Goal: Transaction & Acquisition: Purchase product/service

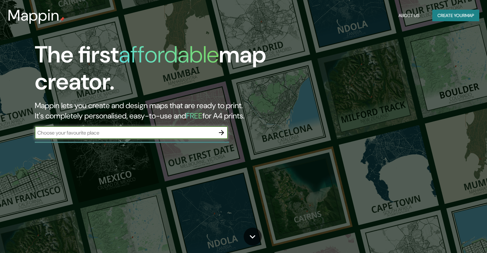
click at [74, 130] on input "text" at bounding box center [125, 132] width 180 height 7
type input "cali"
click at [219, 136] on icon "button" at bounding box center [222, 133] width 8 height 8
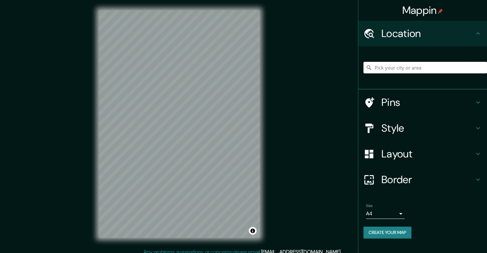
drag, startPoint x: 406, startPoint y: 52, endPoint x: 409, endPoint y: 43, distance: 9.4
click at [409, 43] on ul "Location Pins Style Layout Border Choose a border. Hint : you can make layers o…" at bounding box center [422, 134] width 129 height 226
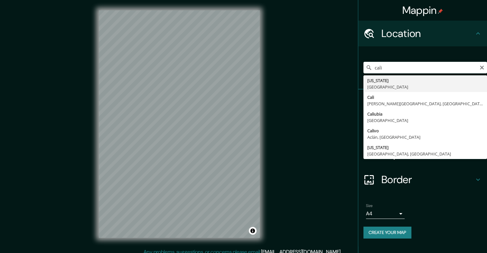
type input "[GEOGRAPHIC_DATA], [PERSON_NAME][GEOGRAPHIC_DATA], [GEOGRAPHIC_DATA]"
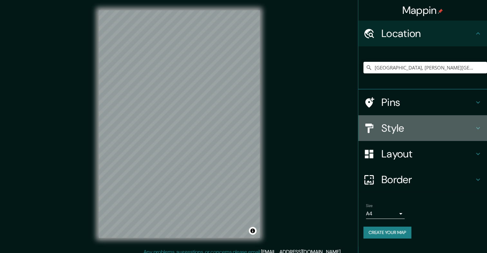
click at [412, 124] on h4 "Style" at bounding box center [428, 128] width 93 height 13
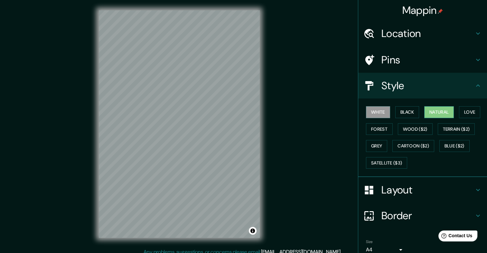
click at [445, 107] on button "Natural" at bounding box center [439, 112] width 30 height 12
click at [432, 206] on div "Border" at bounding box center [422, 216] width 129 height 26
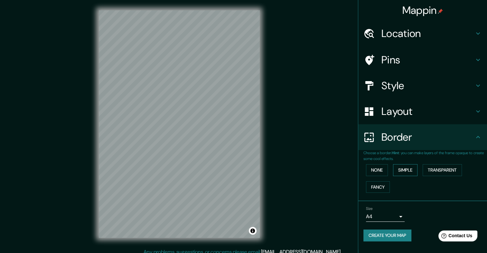
click at [413, 171] on button "Simple" at bounding box center [405, 170] width 24 height 12
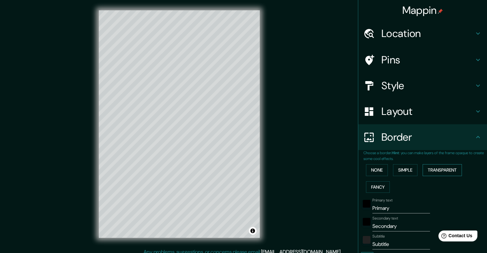
click at [433, 169] on button "Transparent" at bounding box center [442, 170] width 39 height 12
click at [376, 168] on button "None" at bounding box center [377, 170] width 22 height 12
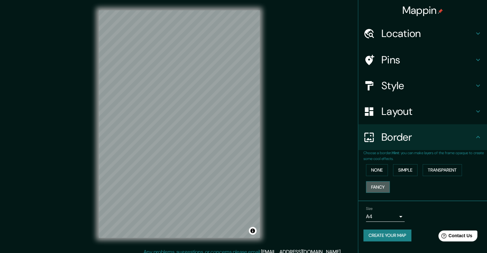
click at [371, 183] on button "Fancy" at bounding box center [378, 187] width 24 height 12
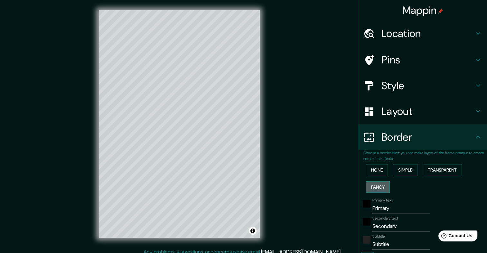
click at [371, 183] on button "Fancy" at bounding box center [378, 187] width 24 height 12
click at [369, 166] on button "None" at bounding box center [377, 170] width 22 height 12
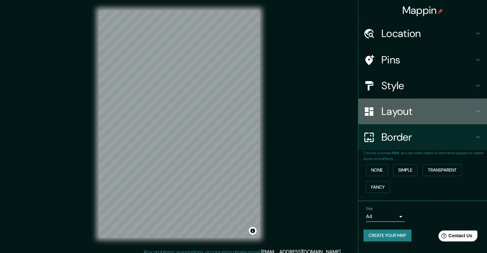
click at [413, 100] on div "Layout" at bounding box center [422, 112] width 129 height 26
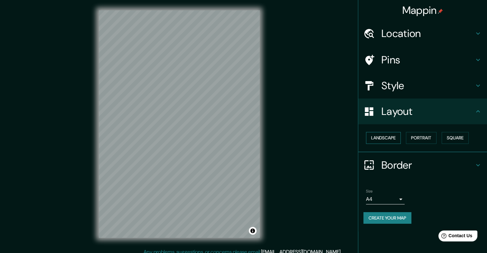
click at [386, 137] on button "Landscape" at bounding box center [383, 138] width 35 height 12
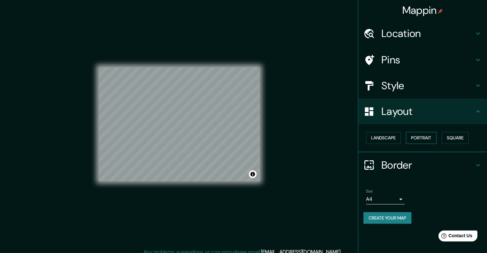
click at [425, 136] on button "Portrait" at bounding box center [421, 138] width 31 height 12
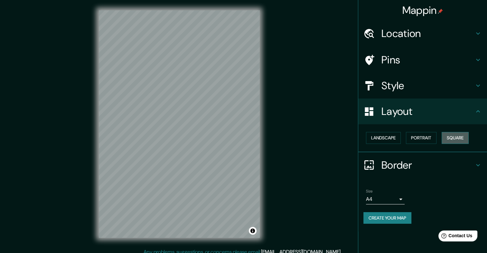
click at [456, 137] on button "Square" at bounding box center [455, 138] width 27 height 12
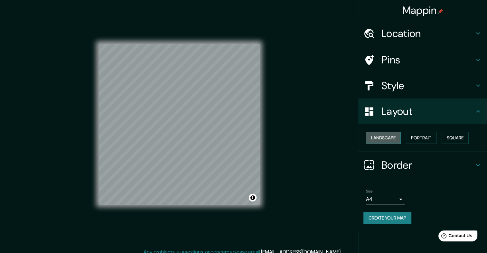
click at [379, 137] on button "Landscape" at bounding box center [383, 138] width 35 height 12
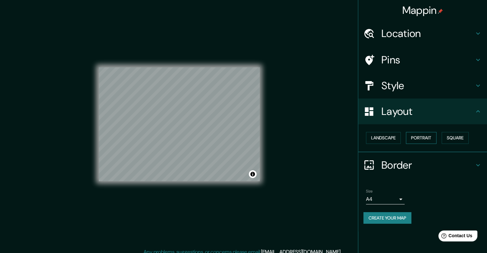
click at [430, 138] on button "Portrait" at bounding box center [421, 138] width 31 height 12
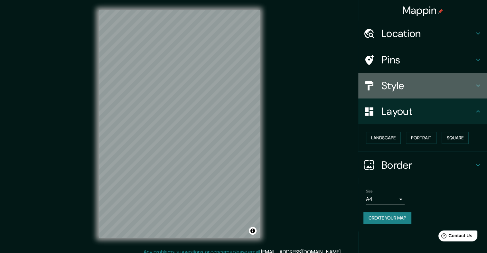
click at [395, 86] on h4 "Style" at bounding box center [428, 85] width 93 height 13
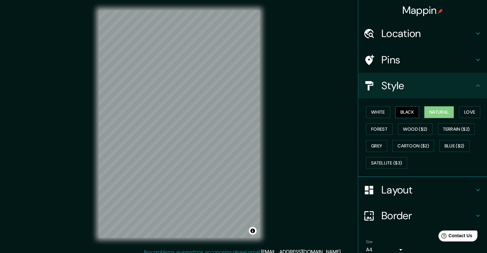
click at [401, 109] on button "Black" at bounding box center [407, 112] width 24 height 12
click at [384, 110] on button "White" at bounding box center [378, 112] width 24 height 12
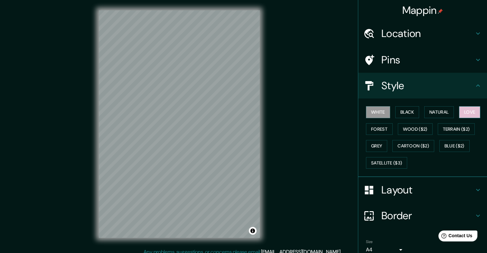
click at [459, 111] on button "Love" at bounding box center [469, 112] width 21 height 12
click at [374, 129] on button "Forest" at bounding box center [379, 129] width 27 height 12
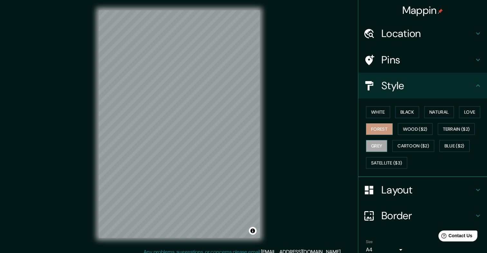
click at [373, 143] on button "Grey" at bounding box center [376, 146] width 21 height 12
click at [372, 160] on button "Satellite ($3)" at bounding box center [386, 163] width 41 height 12
click at [375, 147] on button "Grey" at bounding box center [376, 146] width 21 height 12
click at [406, 145] on button "Cartoon ($2)" at bounding box center [414, 146] width 42 height 12
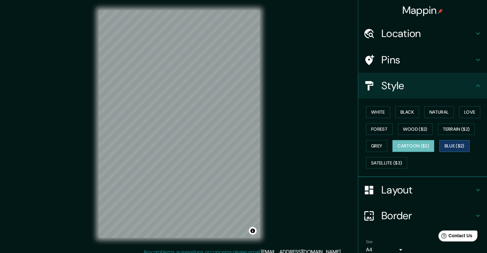
click at [441, 143] on button "Blue ($2)" at bounding box center [455, 146] width 30 height 12
click at [382, 111] on button "White" at bounding box center [378, 112] width 24 height 12
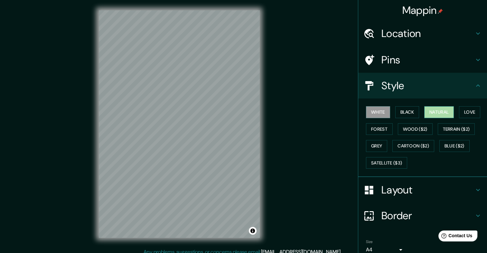
click at [437, 108] on button "Natural" at bounding box center [439, 112] width 30 height 12
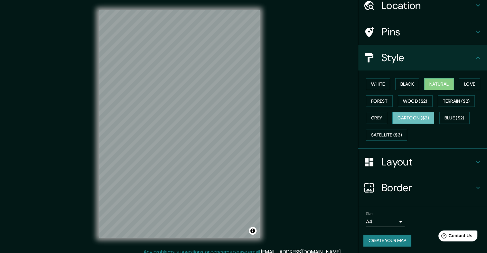
scroll to position [28, 0]
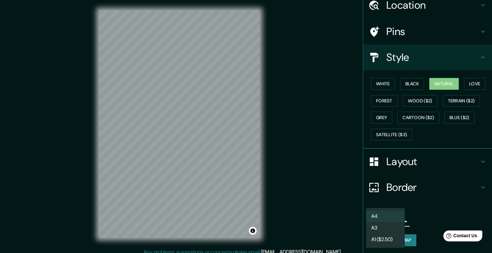
click at [390, 220] on body "Mappin Location [GEOGRAPHIC_DATA], [PERSON_NAME][GEOGRAPHIC_DATA], [GEOGRAPHIC_…" at bounding box center [246, 126] width 492 height 253
click at [420, 217] on div at bounding box center [246, 126] width 492 height 253
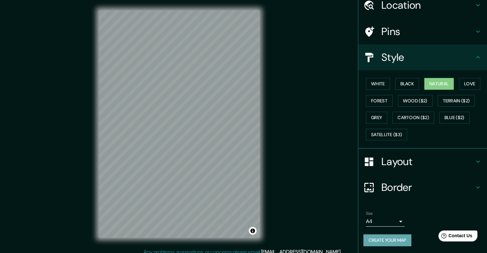
click at [396, 241] on button "Create your map" at bounding box center [388, 240] width 48 height 12
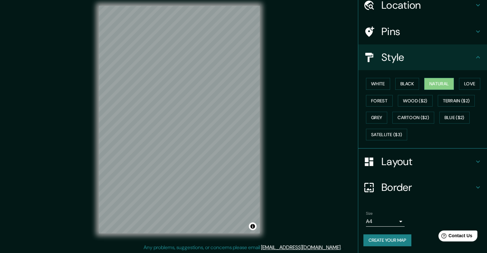
scroll to position [5, 0]
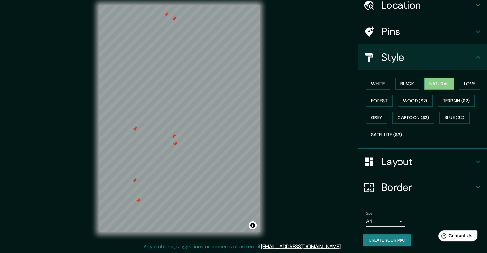
click at [176, 146] on div at bounding box center [175, 143] width 5 height 5
click at [174, 136] on div at bounding box center [173, 136] width 5 height 5
click at [135, 130] on div at bounding box center [134, 128] width 5 height 5
click at [135, 179] on div at bounding box center [134, 180] width 5 height 5
click at [140, 200] on div at bounding box center [138, 200] width 5 height 5
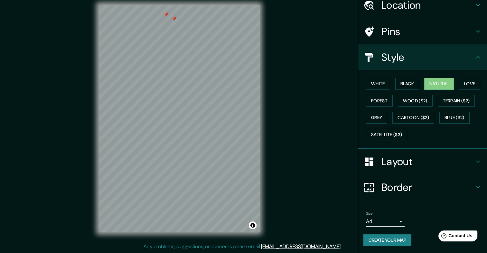
click at [176, 19] on div at bounding box center [174, 18] width 5 height 5
click at [153, 108] on div at bounding box center [151, 108] width 5 height 5
click at [143, 110] on div at bounding box center [143, 110] width 5 height 5
click at [417, 117] on button "Cartoon ($2)" at bounding box center [414, 118] width 42 height 12
click at [272, 152] on div "Mappin Location [GEOGRAPHIC_DATA], [PERSON_NAME][GEOGRAPHIC_DATA], [GEOGRAPHIC_…" at bounding box center [243, 124] width 487 height 259
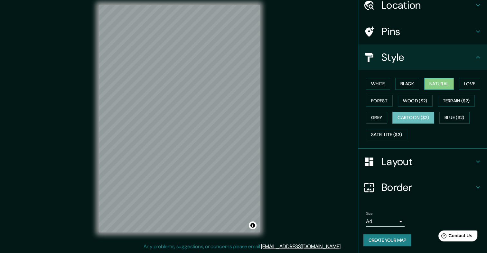
click at [424, 79] on button "Natural" at bounding box center [439, 84] width 30 height 12
click at [413, 119] on button "Cartoon ($2)" at bounding box center [414, 118] width 42 height 12
click at [429, 83] on button "Natural" at bounding box center [439, 84] width 30 height 12
click at [420, 118] on button "Cartoon ($2)" at bounding box center [414, 118] width 42 height 12
click at [108, 153] on div at bounding box center [109, 152] width 5 height 5
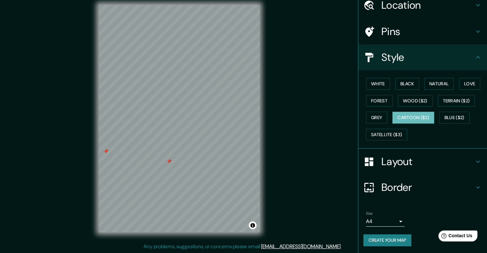
click at [104, 149] on div at bounding box center [105, 151] width 5 height 5
click at [278, 99] on div "Mappin Location [GEOGRAPHIC_DATA], [PERSON_NAME][GEOGRAPHIC_DATA], [GEOGRAPHIC_…" at bounding box center [243, 124] width 487 height 259
click at [426, 81] on button "Natural" at bounding box center [439, 84] width 30 height 12
click at [424, 115] on button "Cartoon ($2)" at bounding box center [414, 118] width 42 height 12
click at [401, 83] on button "Black" at bounding box center [407, 84] width 24 height 12
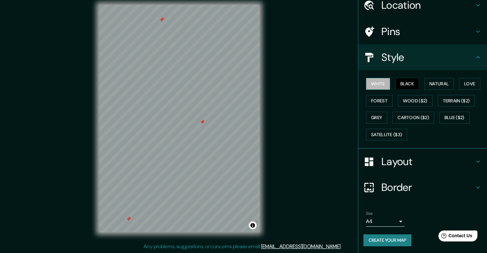
click at [375, 84] on button "White" at bounding box center [378, 84] width 24 height 12
click at [396, 83] on button "Black" at bounding box center [407, 84] width 24 height 12
click at [425, 83] on button "Natural" at bounding box center [439, 84] width 30 height 12
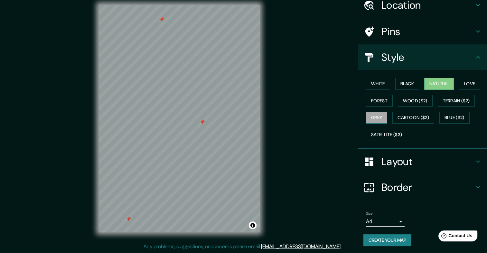
click at [368, 119] on button "Grey" at bounding box center [376, 118] width 21 height 12
click at [372, 93] on div "White Black Natural Love Forest Wood ($2) Terrain ($2) Grey Cartoon ($2) Blue (…" at bounding box center [426, 109] width 124 height 68
click at [374, 98] on button "Forest" at bounding box center [379, 101] width 27 height 12
click at [391, 235] on button "Create your map" at bounding box center [388, 240] width 48 height 12
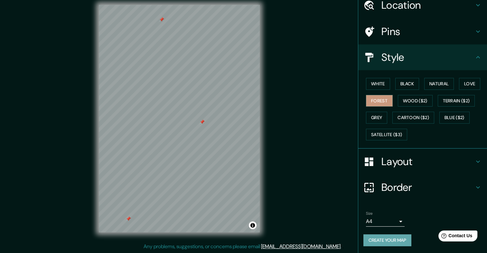
click at [382, 236] on button "Create your map" at bounding box center [388, 240] width 48 height 12
click at [203, 123] on div at bounding box center [202, 121] width 5 height 5
click at [160, 21] on div at bounding box center [161, 19] width 5 height 5
click at [129, 220] on div at bounding box center [128, 218] width 5 height 5
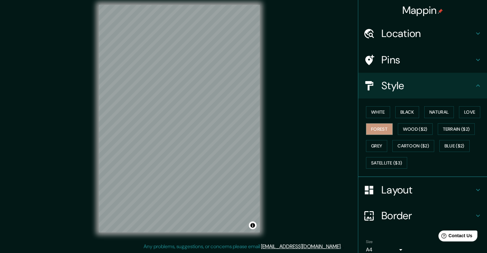
scroll to position [28, 0]
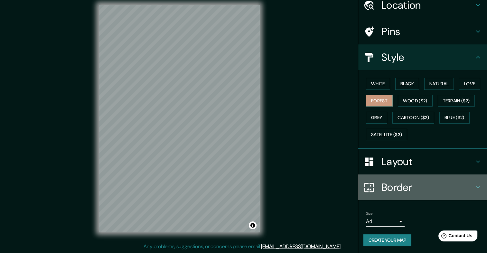
click at [417, 193] on div "Border" at bounding box center [422, 188] width 129 height 26
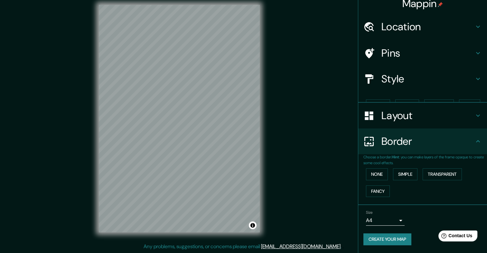
scroll to position [0, 0]
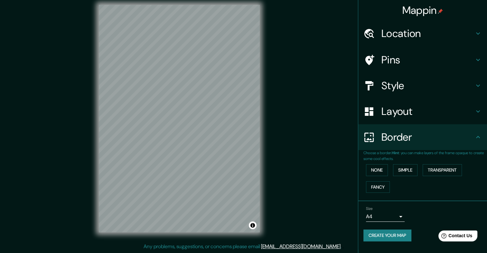
drag, startPoint x: 421, startPoint y: 142, endPoint x: 423, endPoint y: 129, distance: 13.5
click at [421, 142] on h4 "Border" at bounding box center [428, 137] width 93 height 13
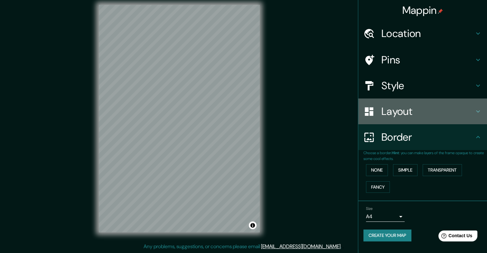
click at [423, 115] on h4 "Layout" at bounding box center [428, 111] width 93 height 13
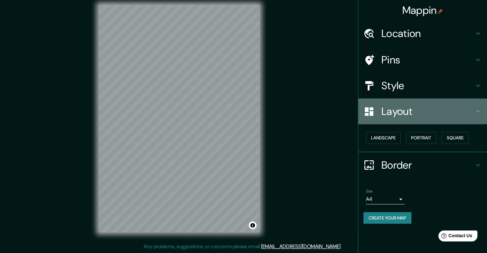
drag, startPoint x: 422, startPoint y: 116, endPoint x: 412, endPoint y: 162, distance: 47.4
click at [422, 116] on h4 "Layout" at bounding box center [428, 111] width 93 height 13
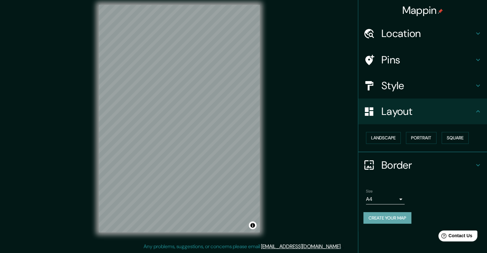
click at [396, 220] on button "Create your map" at bounding box center [388, 218] width 48 height 12
click at [382, 217] on button "Create your map" at bounding box center [388, 218] width 48 height 12
click at [382, 217] on div "Create your map" at bounding box center [423, 218] width 119 height 12
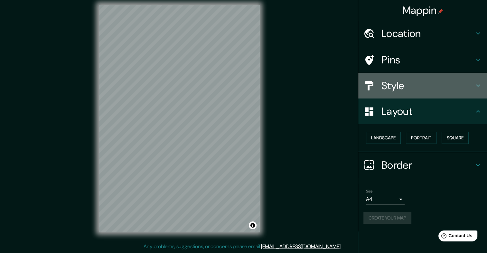
click at [402, 84] on h4 "Style" at bounding box center [428, 85] width 93 height 13
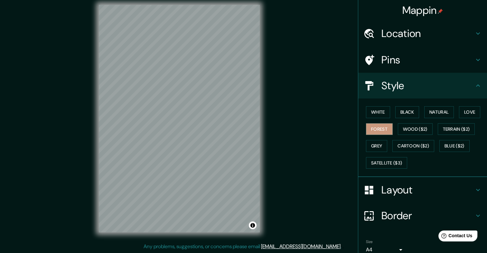
click at [413, 65] on h4 "Pins" at bounding box center [428, 59] width 93 height 13
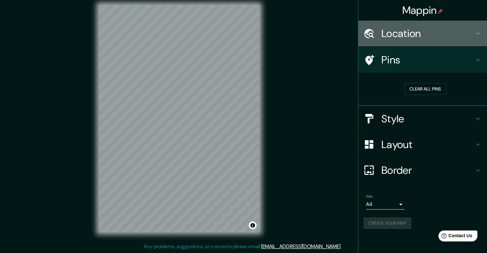
click at [414, 37] on h4 "Location" at bounding box center [428, 33] width 93 height 13
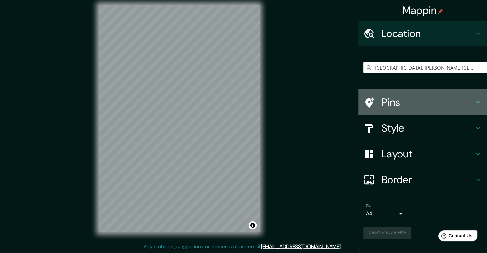
click at [417, 103] on h4 "Pins" at bounding box center [428, 102] width 93 height 13
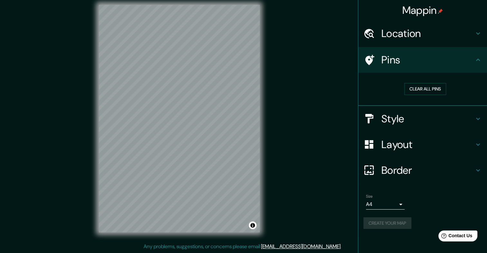
click at [415, 169] on h4 "Border" at bounding box center [428, 170] width 93 height 13
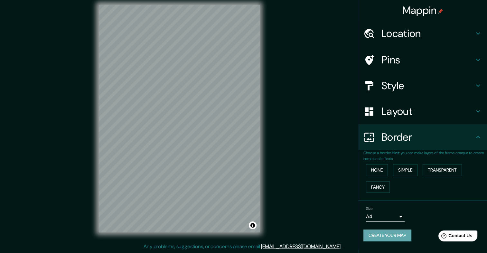
click at [411, 235] on button "Create your map" at bounding box center [388, 236] width 48 height 12
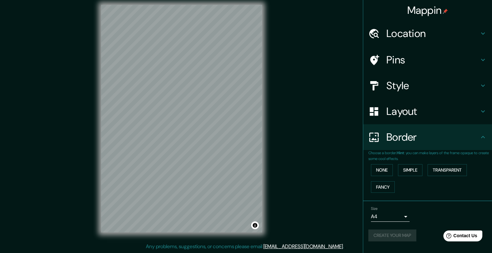
click at [399, 216] on body "Mappin Location [GEOGRAPHIC_DATA], [PERSON_NAME][GEOGRAPHIC_DATA], [GEOGRAPHIC_…" at bounding box center [246, 121] width 492 height 253
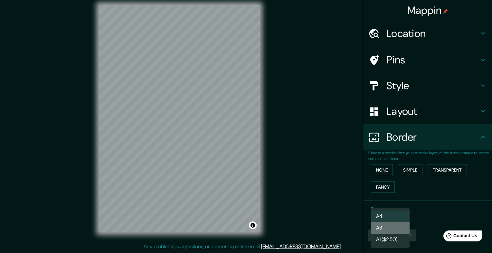
click at [400, 225] on li "A3" at bounding box center [390, 228] width 39 height 12
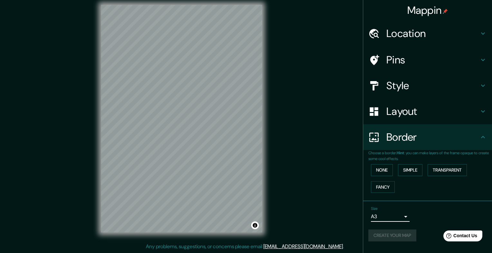
click at [398, 220] on body "Mappin Location [GEOGRAPHIC_DATA], [PERSON_NAME][GEOGRAPHIC_DATA], [GEOGRAPHIC_…" at bounding box center [246, 121] width 492 height 253
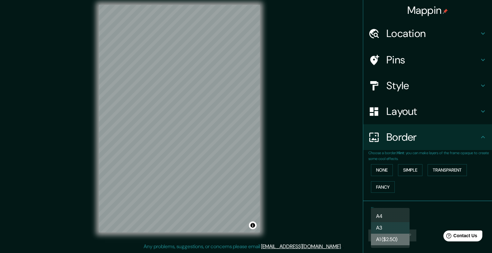
click at [395, 241] on li "A1 ($2.50)" at bounding box center [390, 240] width 39 height 12
click at [396, 216] on body "Mappin Location [GEOGRAPHIC_DATA], [PERSON_NAME][GEOGRAPHIC_DATA], [GEOGRAPHIC_…" at bounding box center [246, 121] width 492 height 253
click at [399, 226] on li "A3" at bounding box center [390, 228] width 39 height 12
click at [399, 219] on body "Mappin Location [GEOGRAPHIC_DATA], [PERSON_NAME][GEOGRAPHIC_DATA], [GEOGRAPHIC_…" at bounding box center [246, 121] width 492 height 253
click at [399, 209] on ul "A4 A3 A1 ($2.50)" at bounding box center [390, 228] width 39 height 40
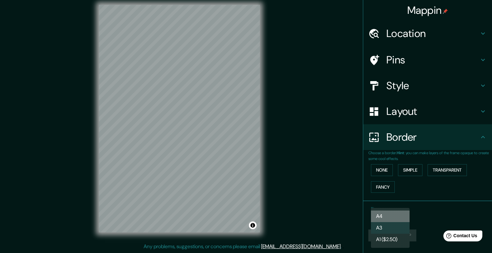
click at [393, 217] on li "A4" at bounding box center [390, 217] width 39 height 12
type input "single"
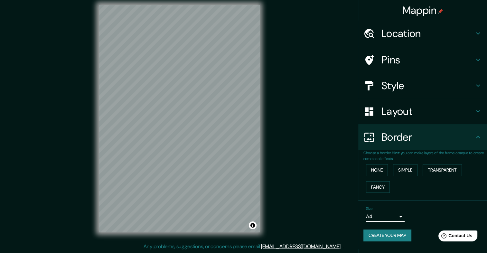
click at [403, 237] on button "Create your map" at bounding box center [388, 236] width 48 height 12
